Goal: Task Accomplishment & Management: Use online tool/utility

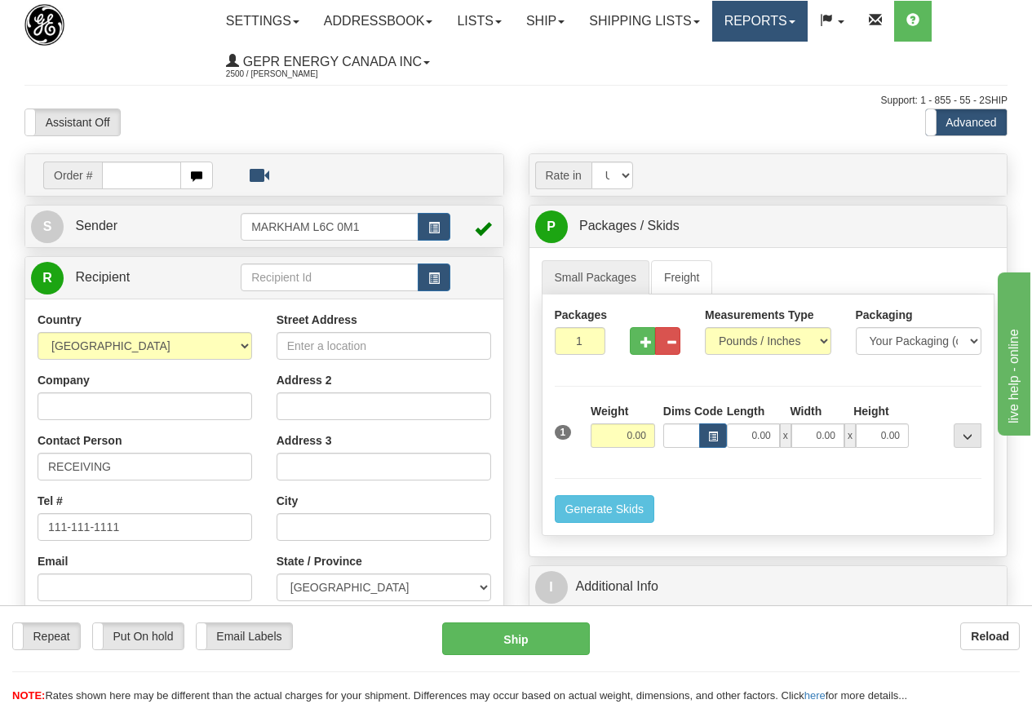
click at [766, 12] on link "Reports" at bounding box center [759, 21] width 95 height 41
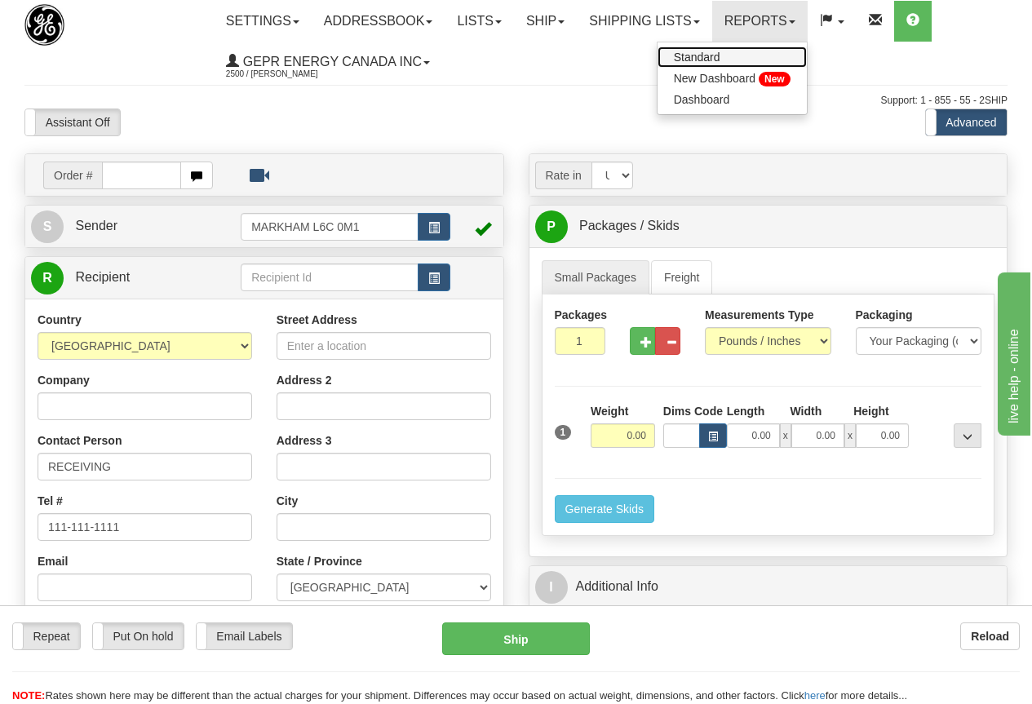
click at [718, 55] on span "Standard" at bounding box center [697, 57] width 47 height 13
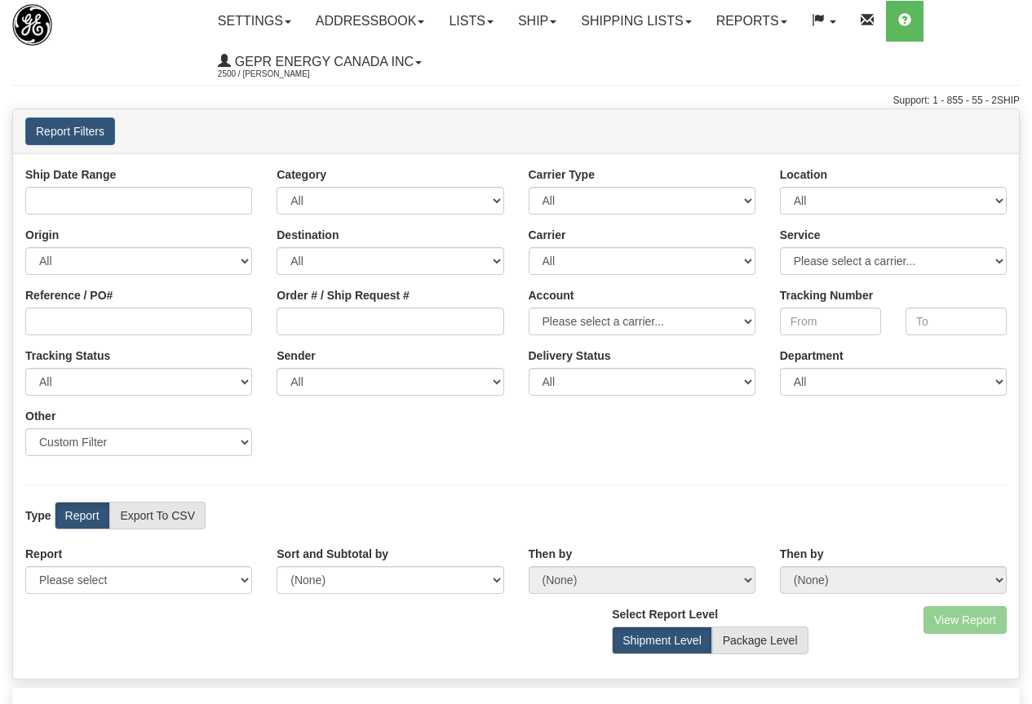
type input "09/09/2025 And 09/15/2025"
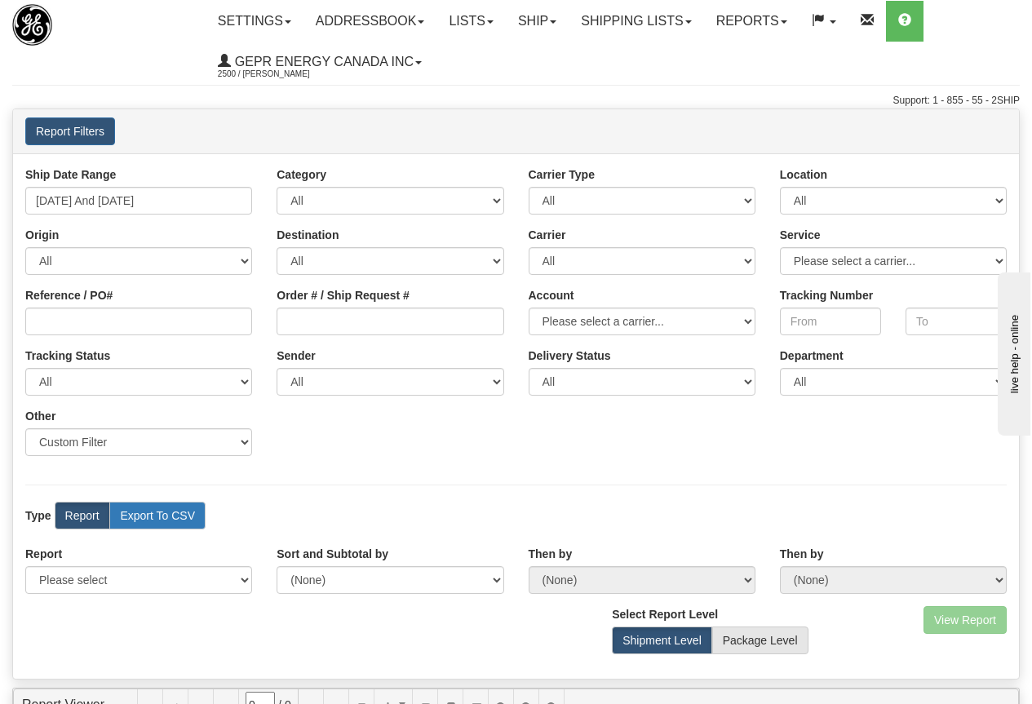
click at [161, 512] on label "Export To CSV" at bounding box center [157, 516] width 96 height 28
radio input "true"
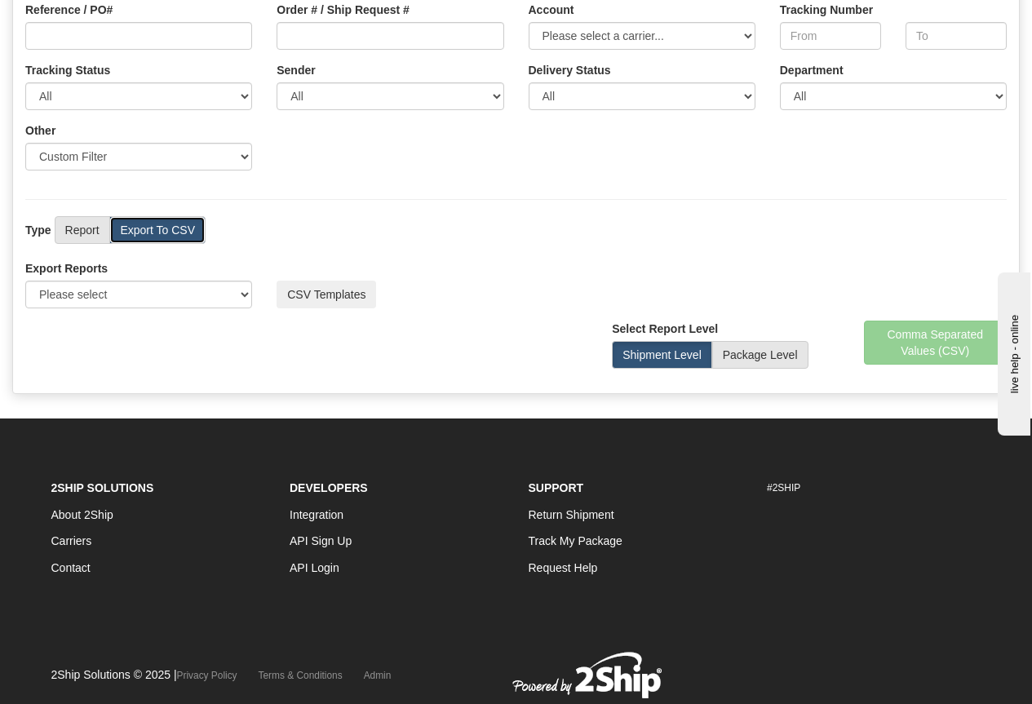
scroll to position [338, 0]
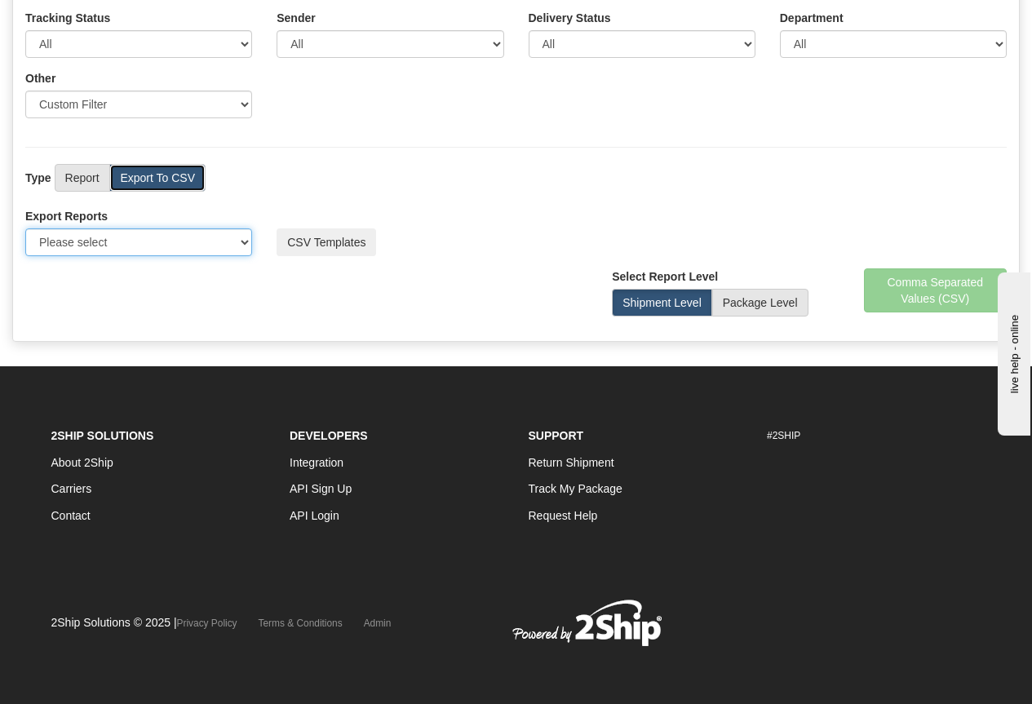
click at [242, 241] on select "Please select US Imports Section 321 US Imports Section 321 V2 US Imports Secti…" at bounding box center [138, 242] width 227 height 28
select select "211"
click at [25, 228] on select "Please select US Imports Section 321 US Imports Section 321 V2 US Imports Secti…" at bounding box center [138, 242] width 227 height 28
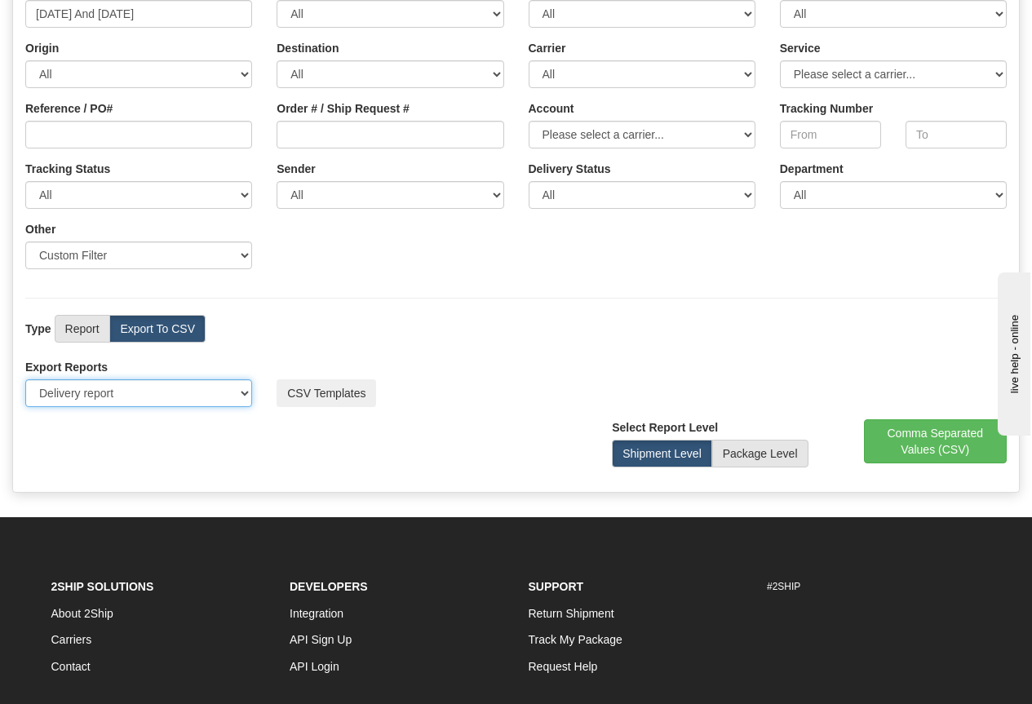
scroll to position [0, 0]
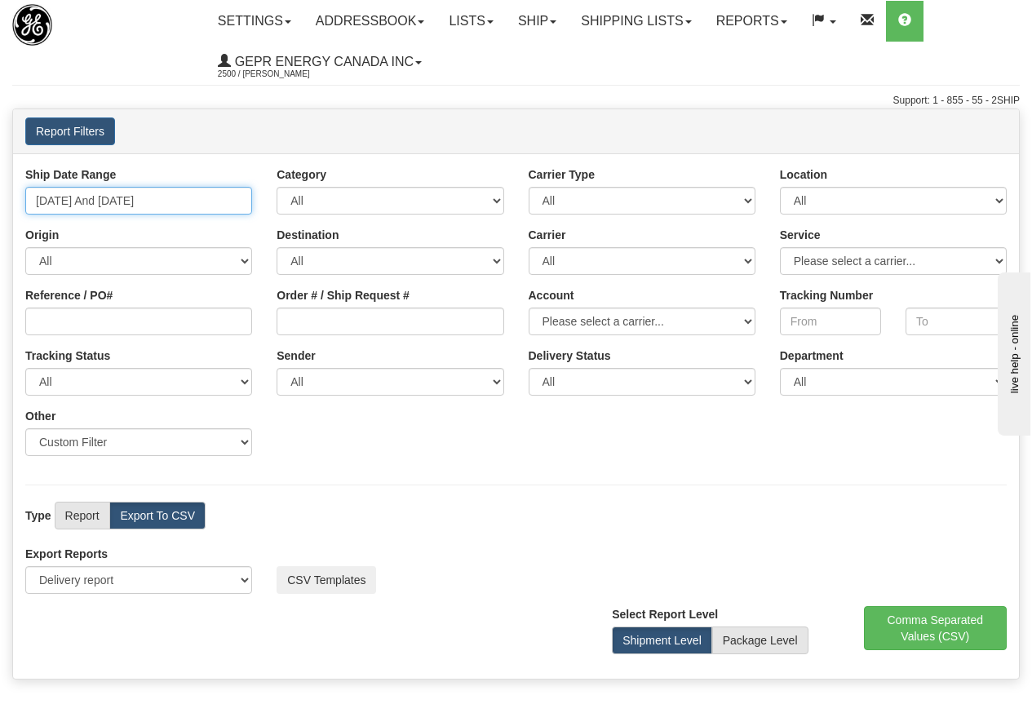
type input "09/09/2025"
type input "[DATE]"
click at [106, 197] on input "09/09/2025 And 09/15/2025" at bounding box center [138, 201] width 227 height 28
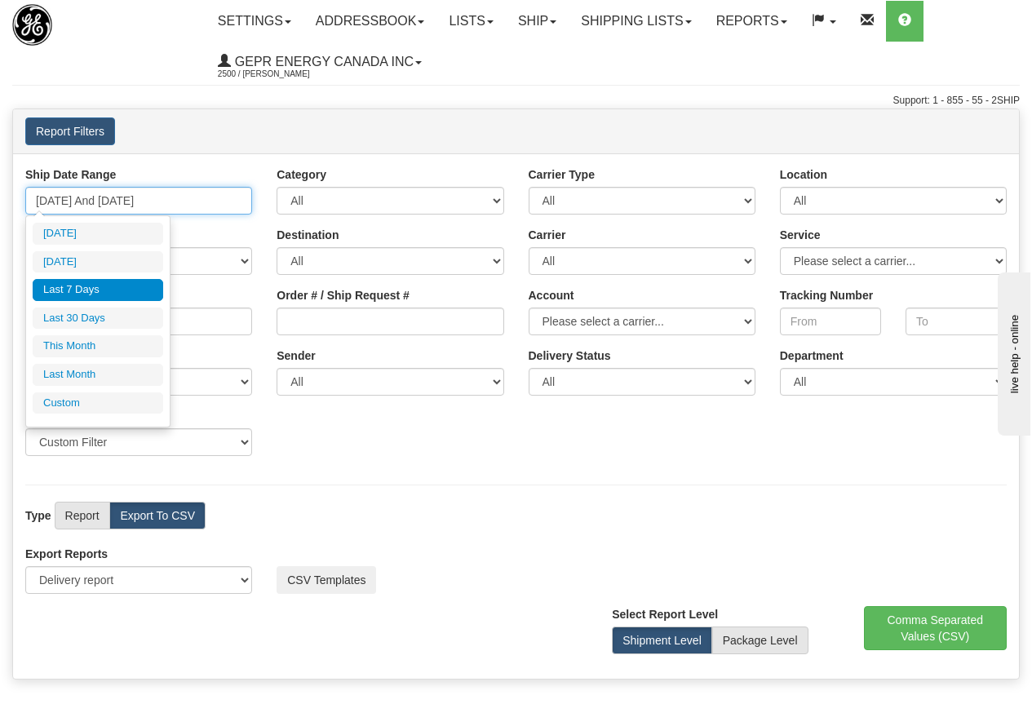
type input "09/14/2025"
type input "09/09/2025"
type input "[DATE]"
type input "09/01/2025"
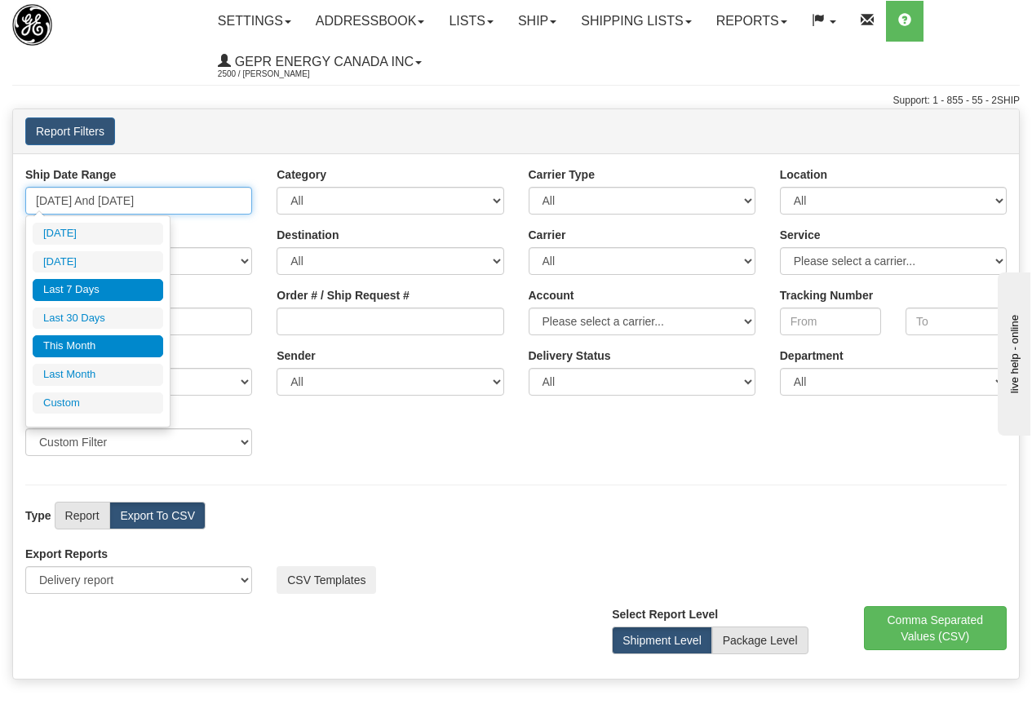
type input "09/30/2025"
type input "08/01/2025"
type input "08/31/2025"
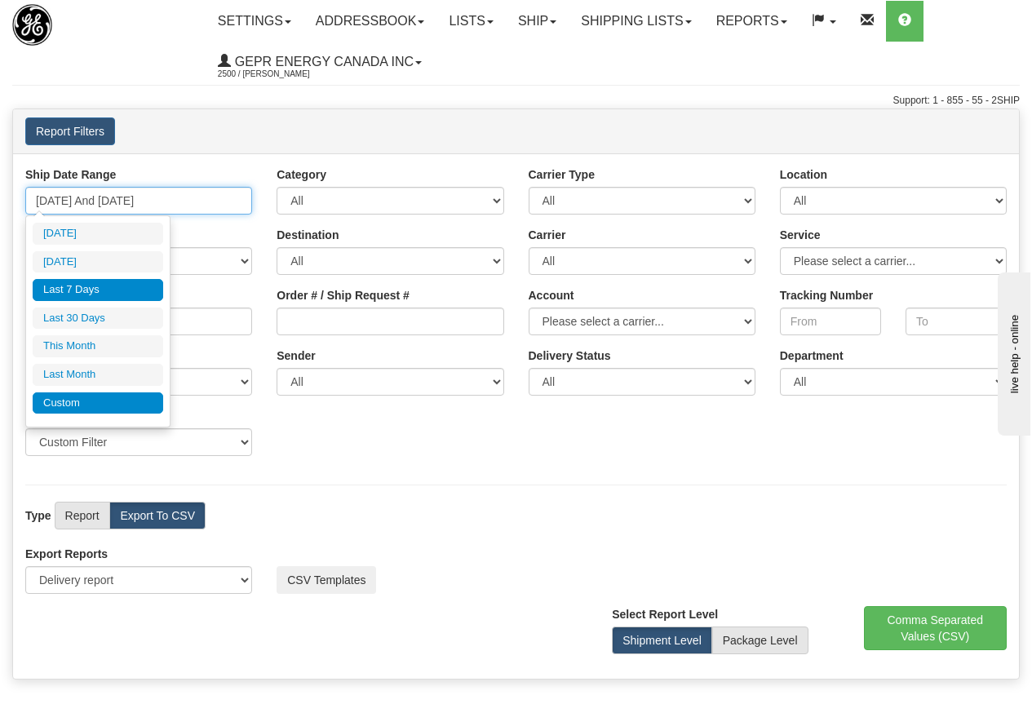
type input "09/09/2025"
type input "[DATE]"
click at [82, 404] on li "Custom" at bounding box center [98, 404] width 131 height 22
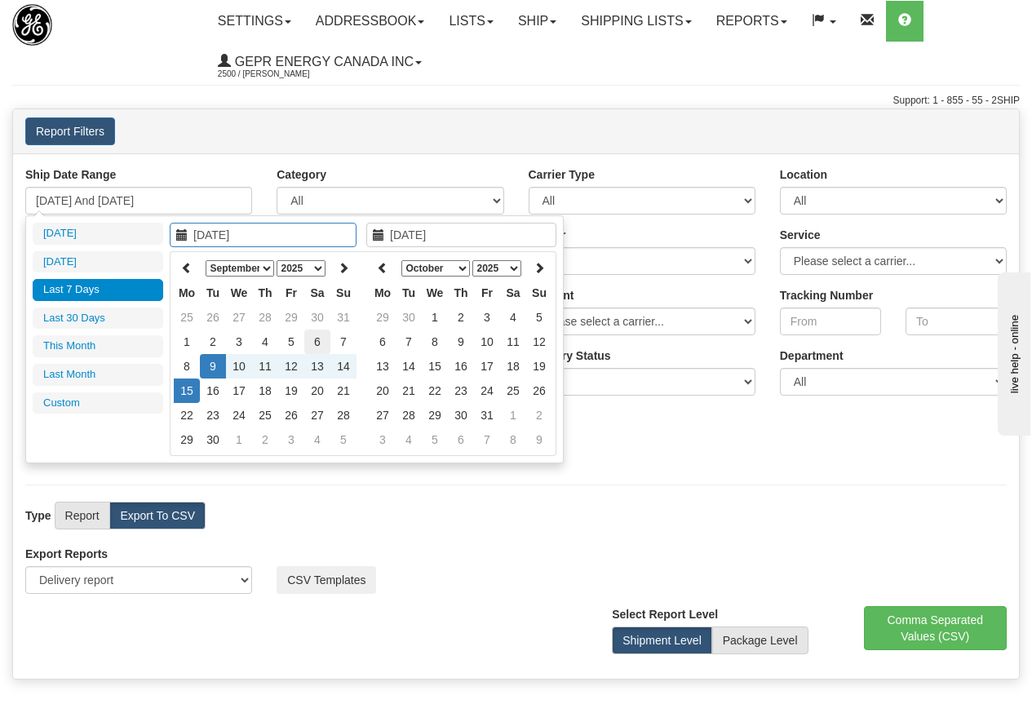
type input "08/01/2025"
type input "08/31/2025"
type input "09/08/2025"
type input "[DATE]"
type input "09/12/2025"
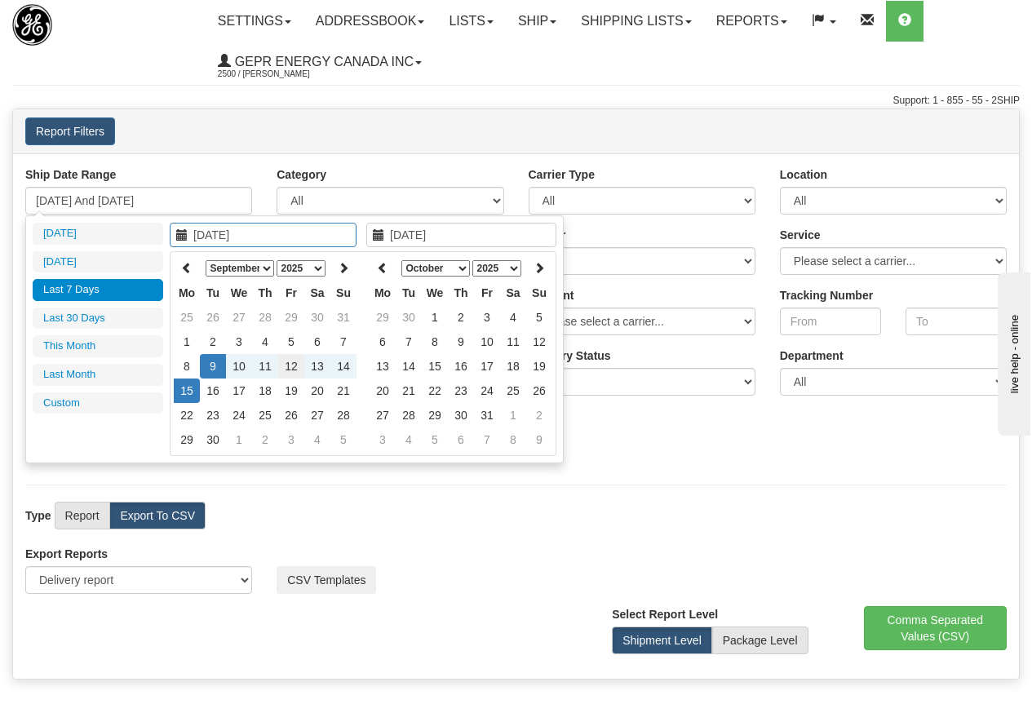
click at [294, 362] on td "12" at bounding box center [291, 366] width 26 height 24
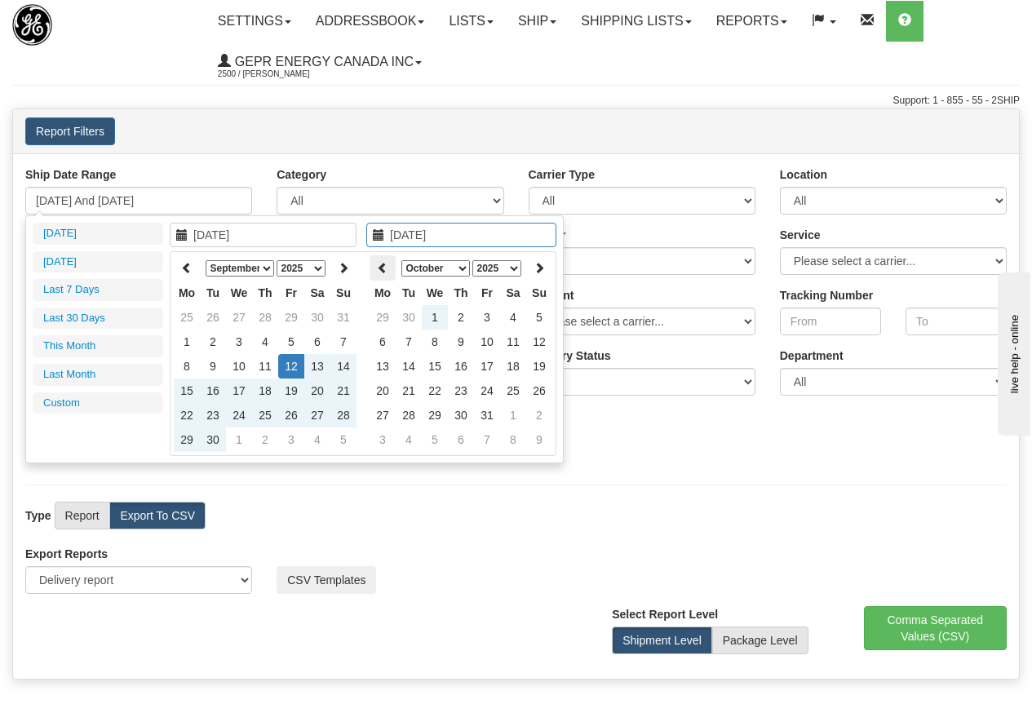
click at [379, 264] on icon at bounding box center [382, 267] width 11 height 11
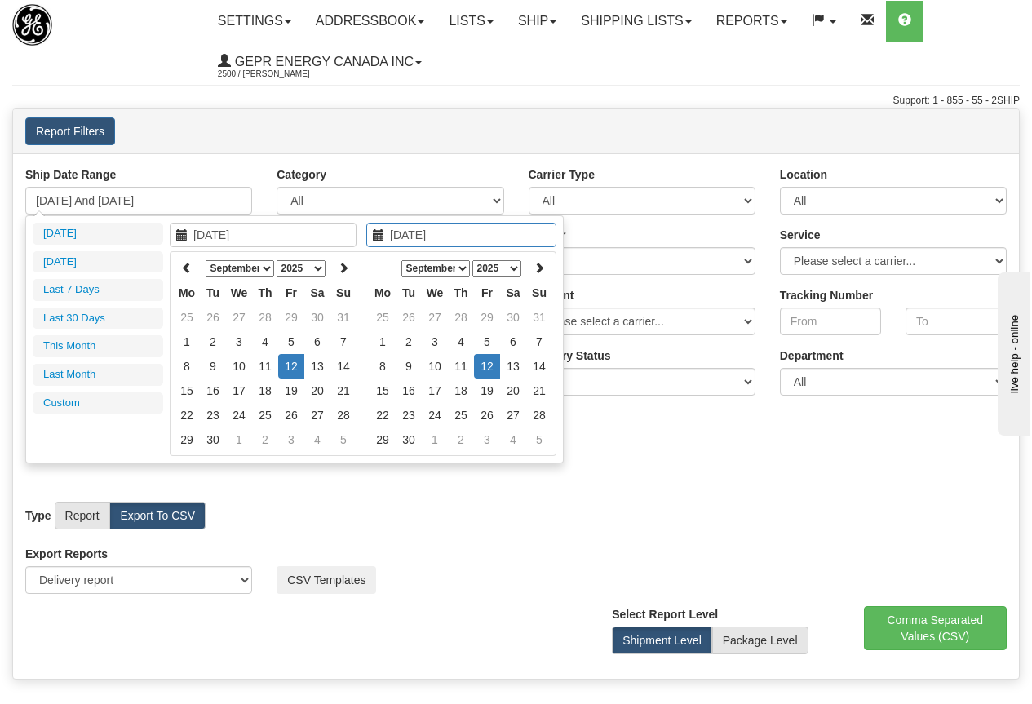
type input "09/12/2025"
click at [486, 365] on td "12" at bounding box center [487, 366] width 26 height 24
type input "09/12/2025 And 09/12/2025"
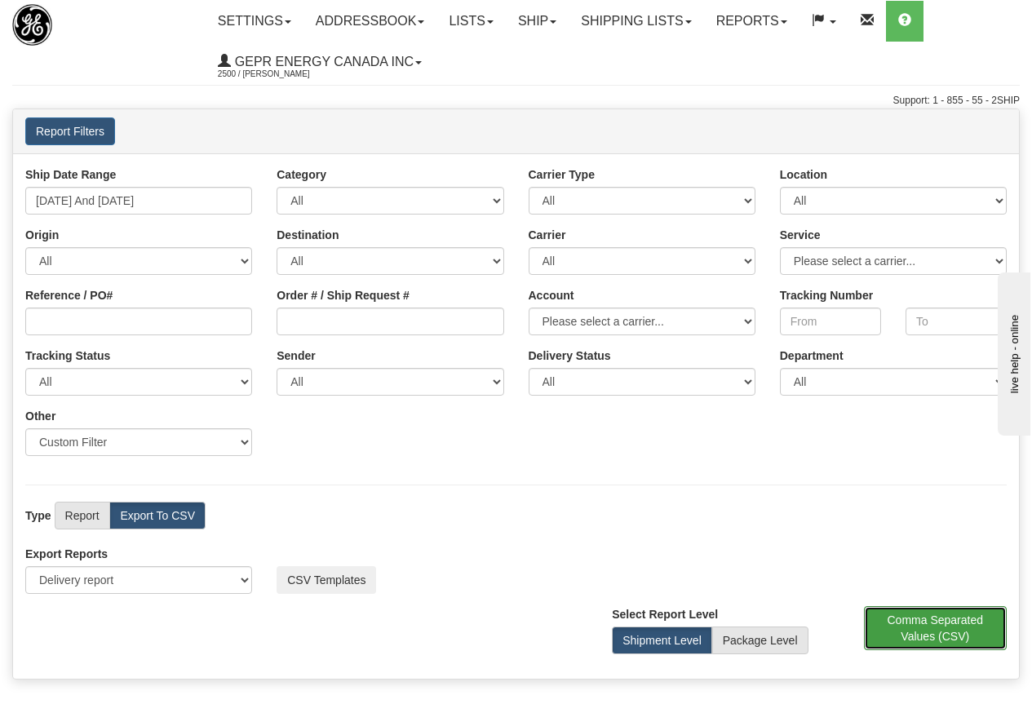
click at [935, 636] on button "Comma Separated Values (CSV)" at bounding box center [936, 628] width 144 height 44
